Goal: Use online tool/utility: Utilize a website feature to perform a specific function

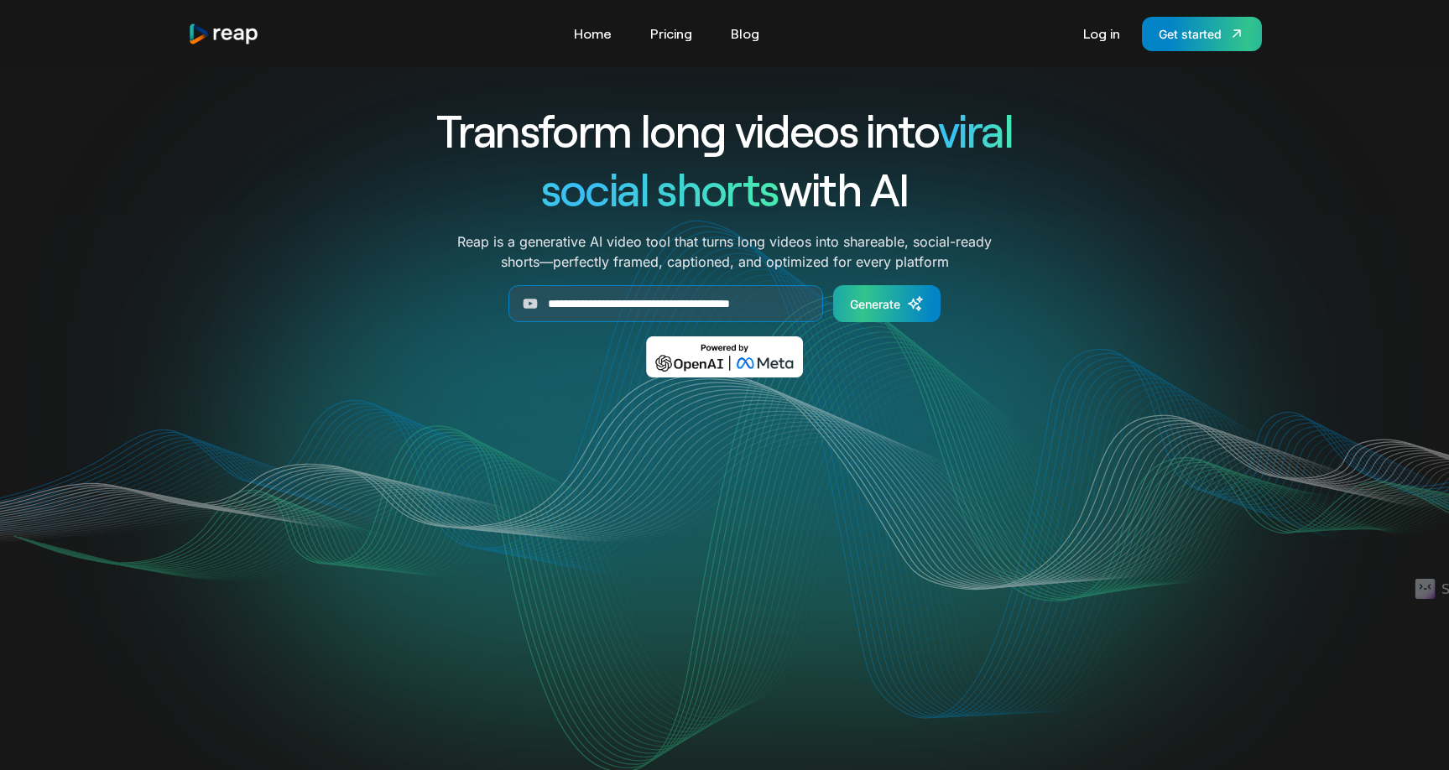
scroll to position [0, 22]
type input "**********"
click at [888, 305] on div "Generate" at bounding box center [875, 304] width 50 height 18
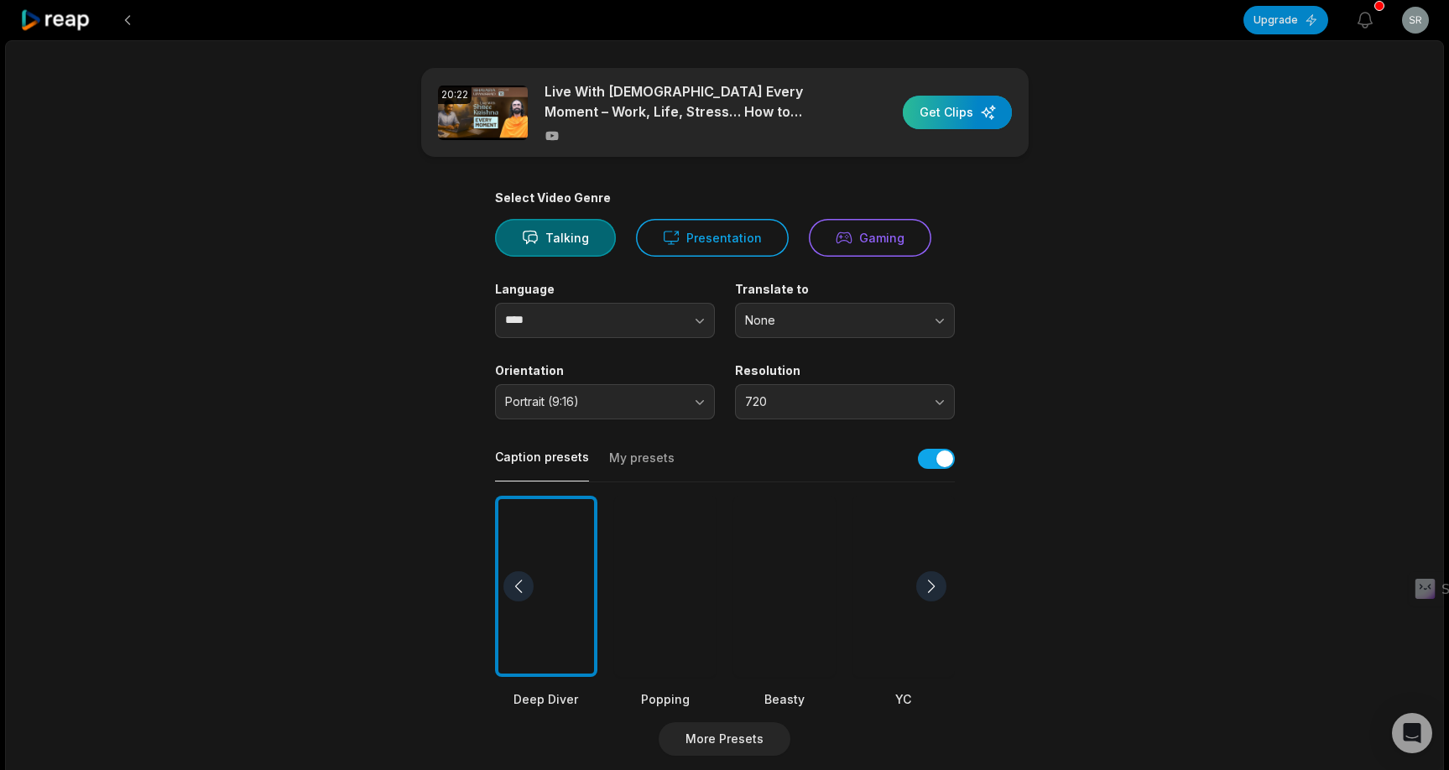
click at [963, 107] on div "button" at bounding box center [957, 113] width 109 height 34
click at [801, 399] on span "720" at bounding box center [833, 401] width 176 height 15
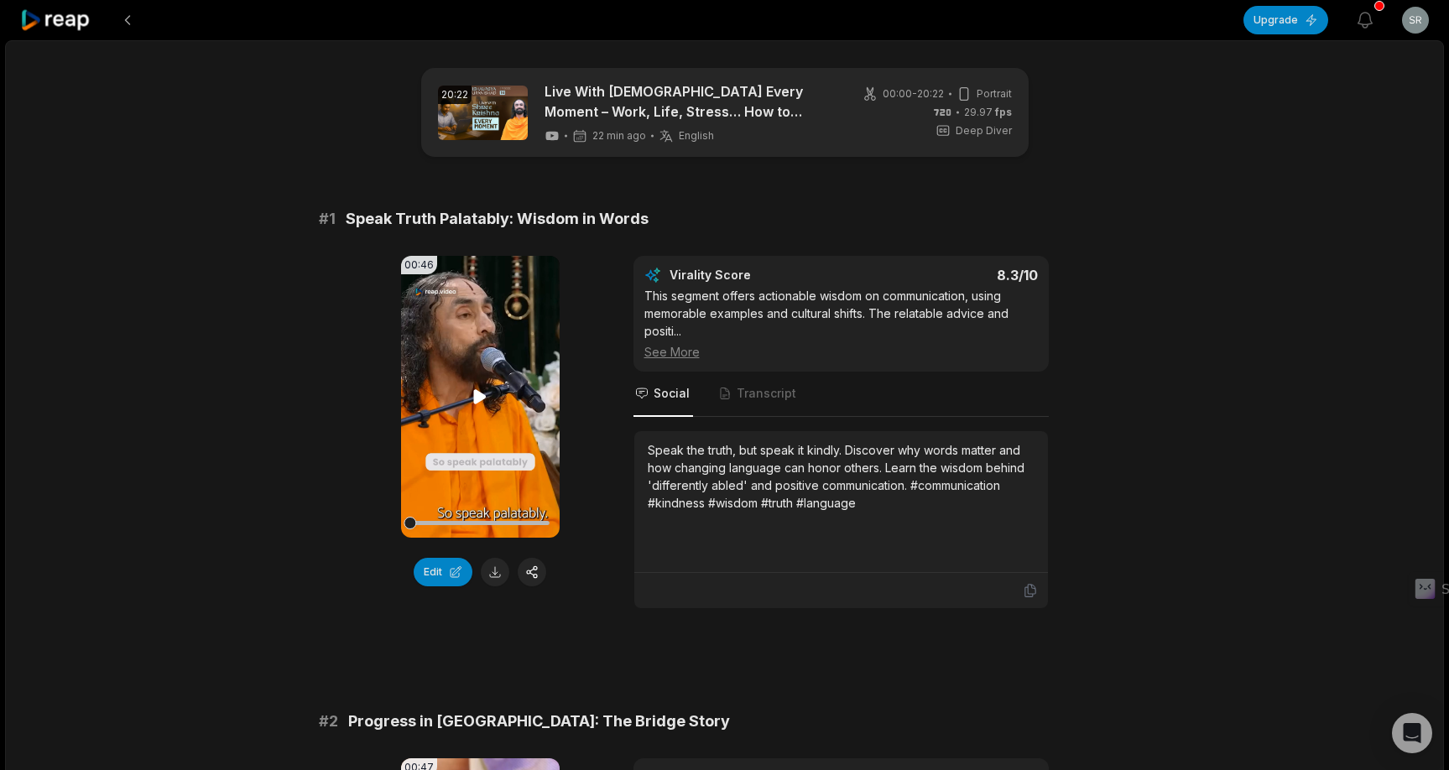
click at [478, 399] on icon at bounding box center [480, 396] width 13 height 14
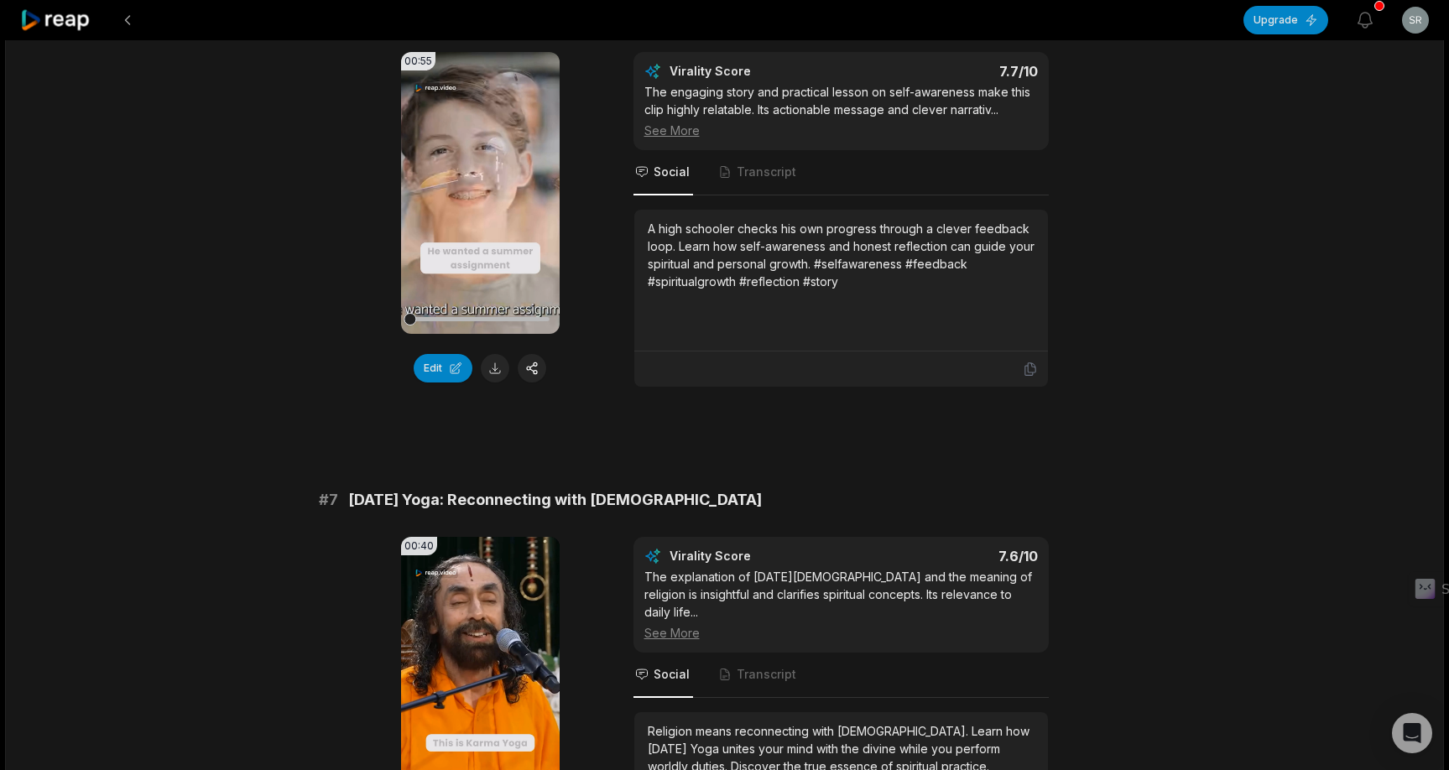
scroll to position [2667, 0]
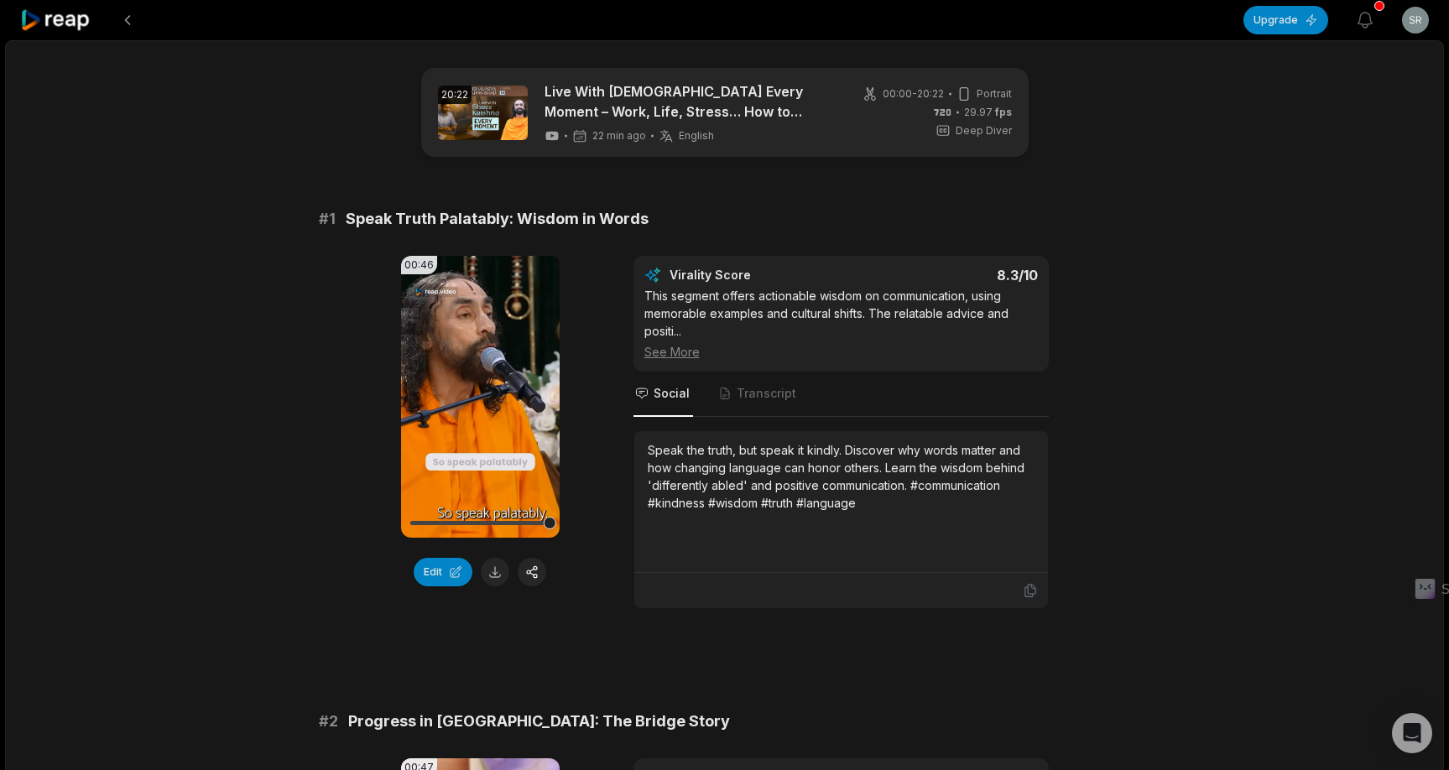
scroll to position [2667, 0]
